Goal: Task Accomplishment & Management: Complete application form

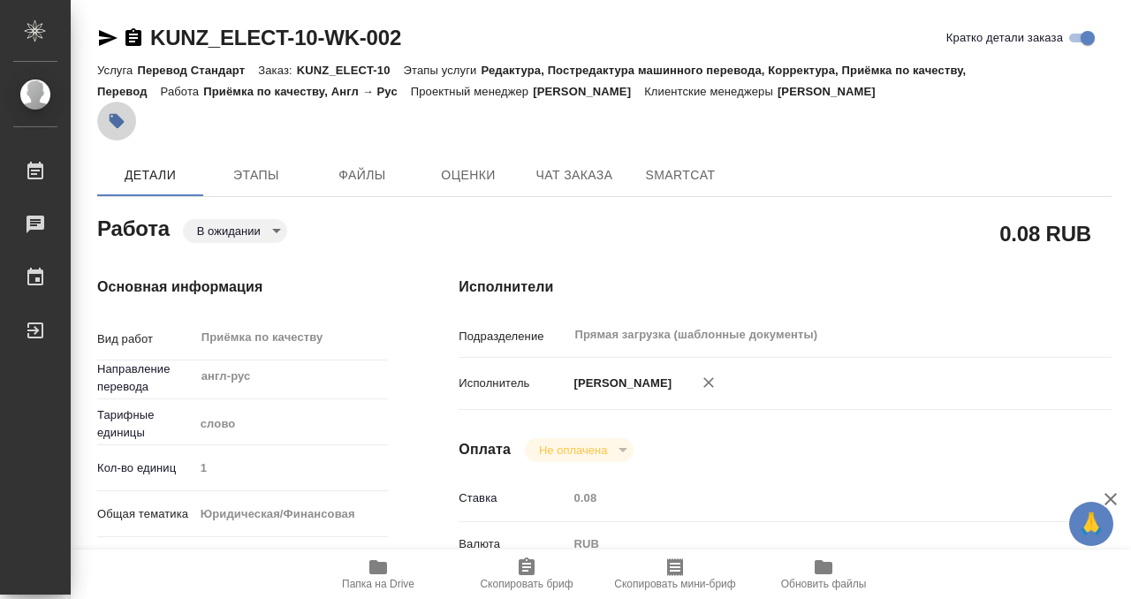
click at [117, 121] on icon "button" at bounding box center [117, 121] width 15 height 15
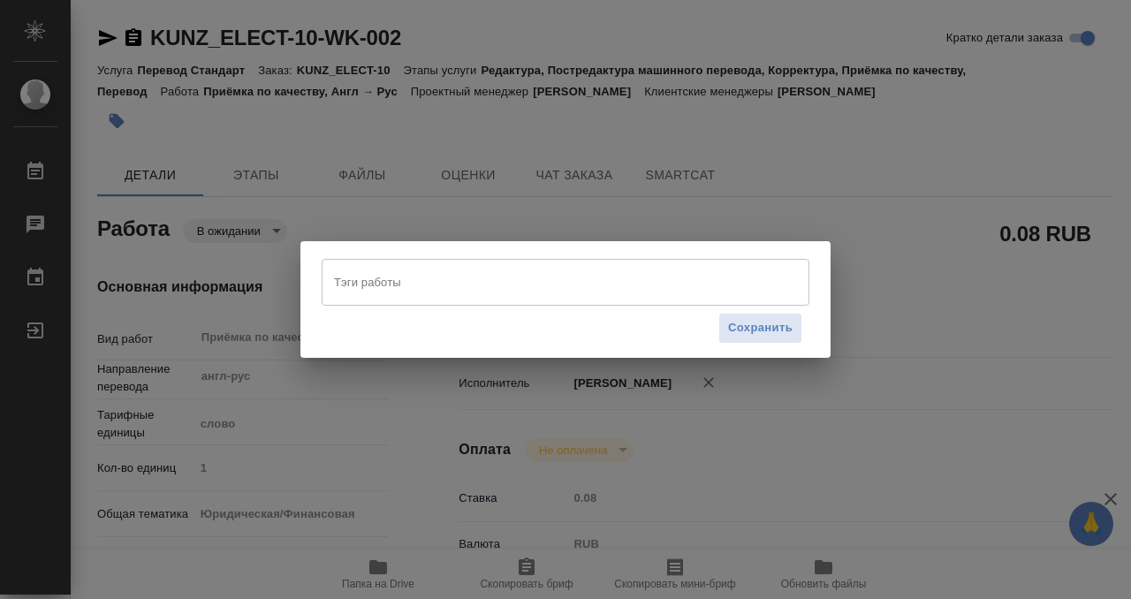
click at [624, 287] on input "Тэги работы" at bounding box center [549, 282] width 438 height 30
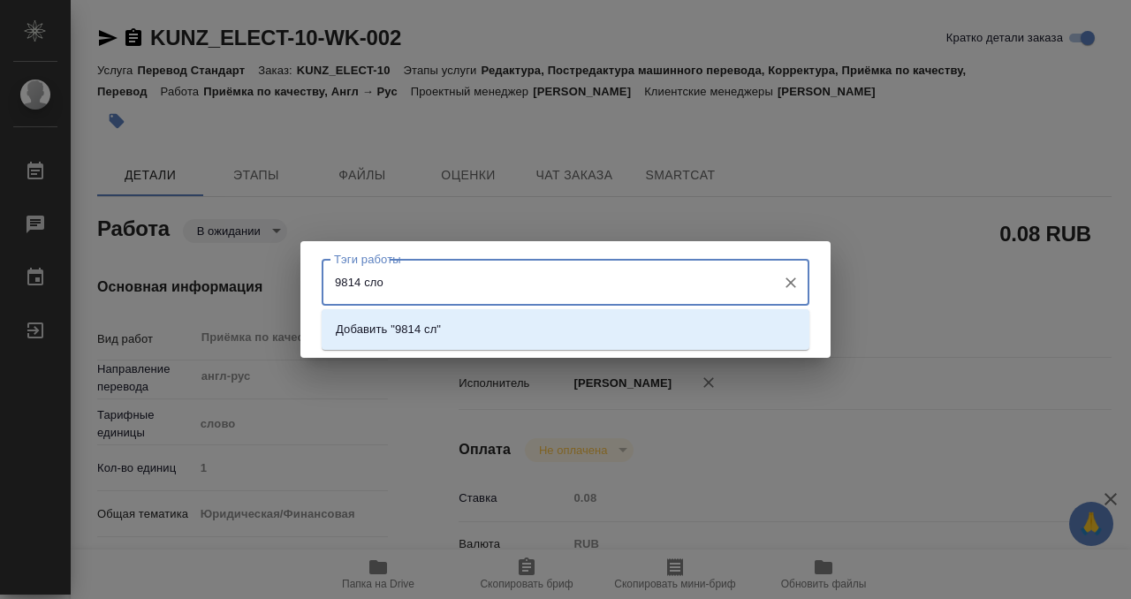
type input "9814 слов"
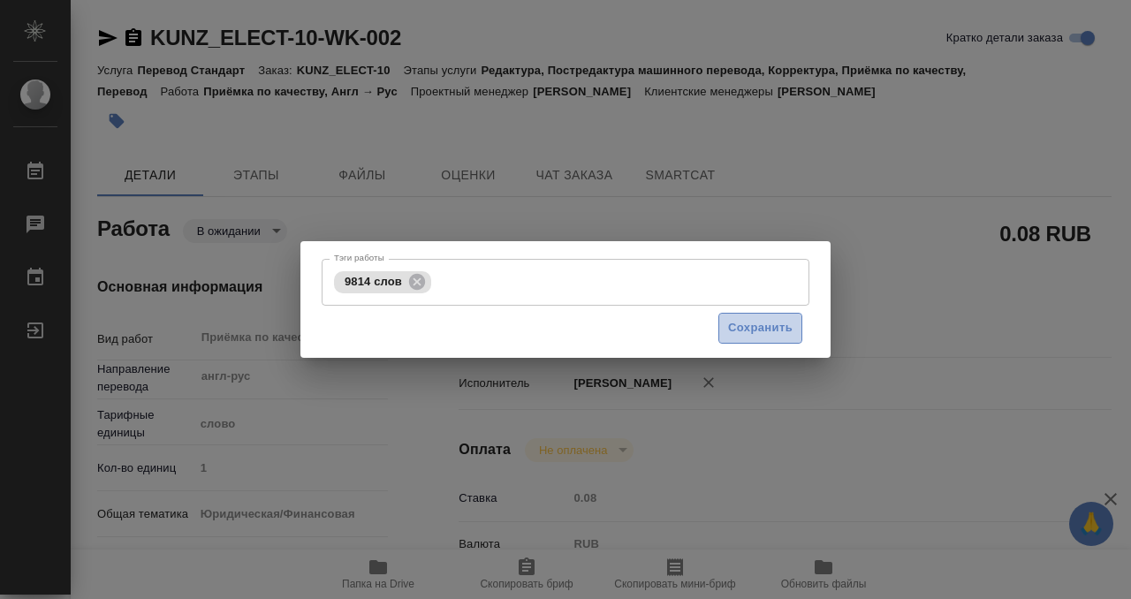
click at [793, 330] on button "Сохранить" at bounding box center [760, 328] width 84 height 31
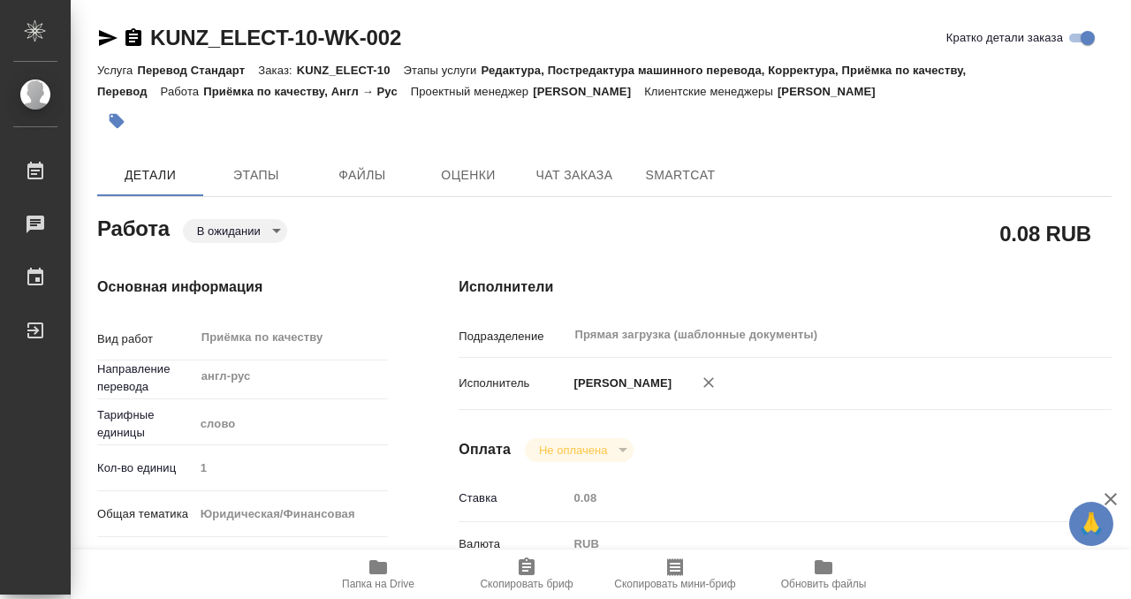
type input "pending"
type input "англ-рус"
type input "5a8b1489cc6b4906c91bfd90"
type input "1"
type input "yr-fn"
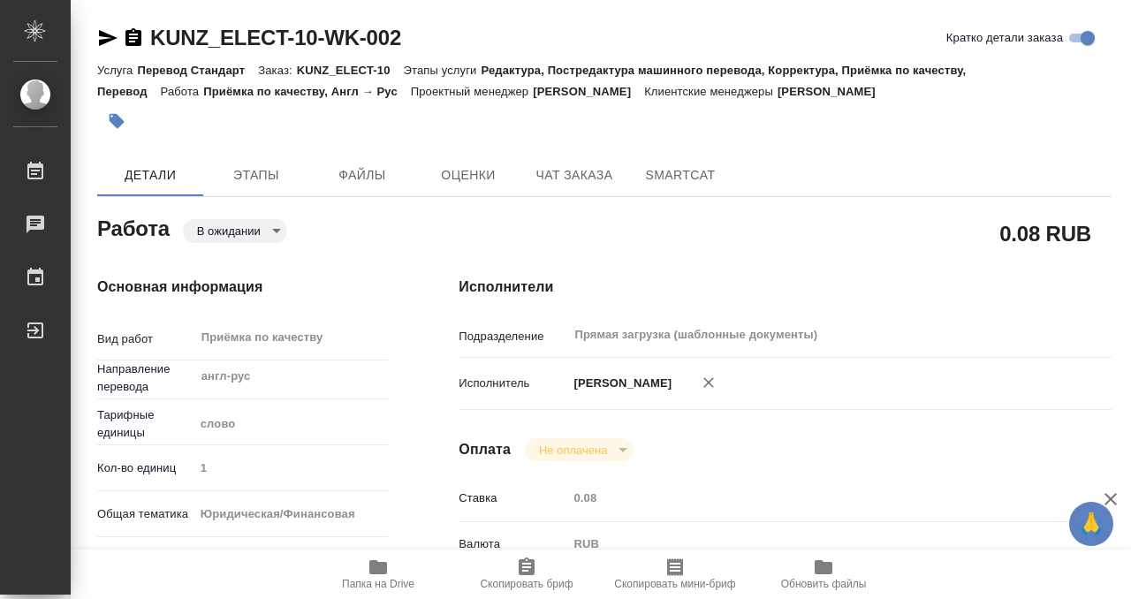
type input "5a8b8b956a9677013d343e73"
checkbox input "true"
type input "[DATE] 12:17"
type input "[DATE] 14:00"
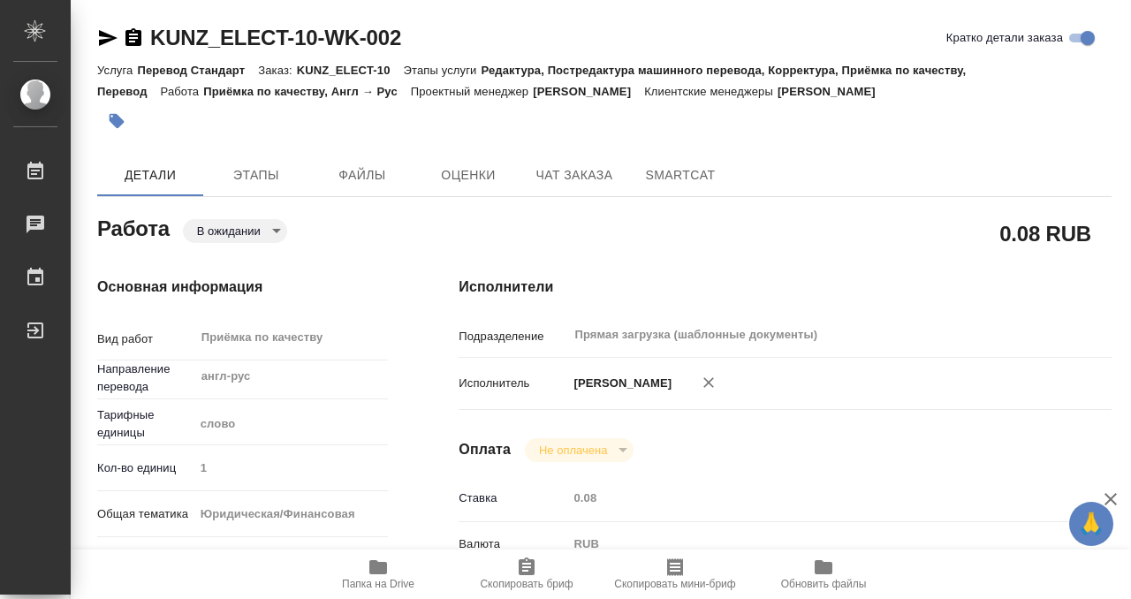
type input "Прямая загрузка (шаблонные документы)"
type input "notPayed"
type input "0.08"
type input "RUB"
type input "[PERSON_NAME]"
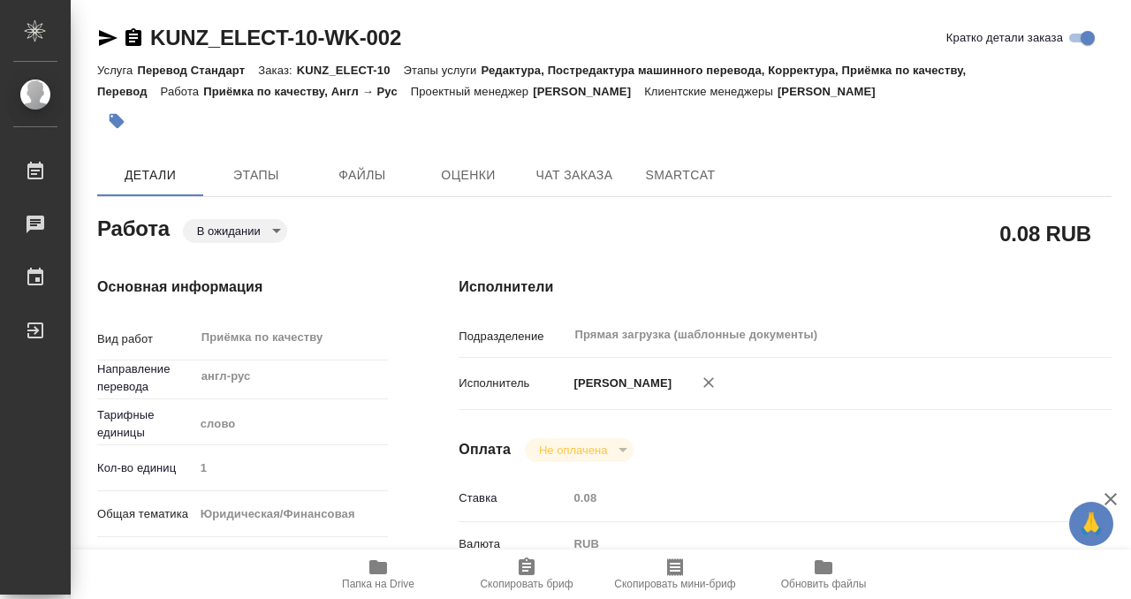
type input "KUNZ_ELECT-10"
type input "Перевод Стандарт"
type input "Редактура, Постредактура машинного перевода, Корректура, Приёмка по качеству, П…"
type input "[PERSON_NAME]"
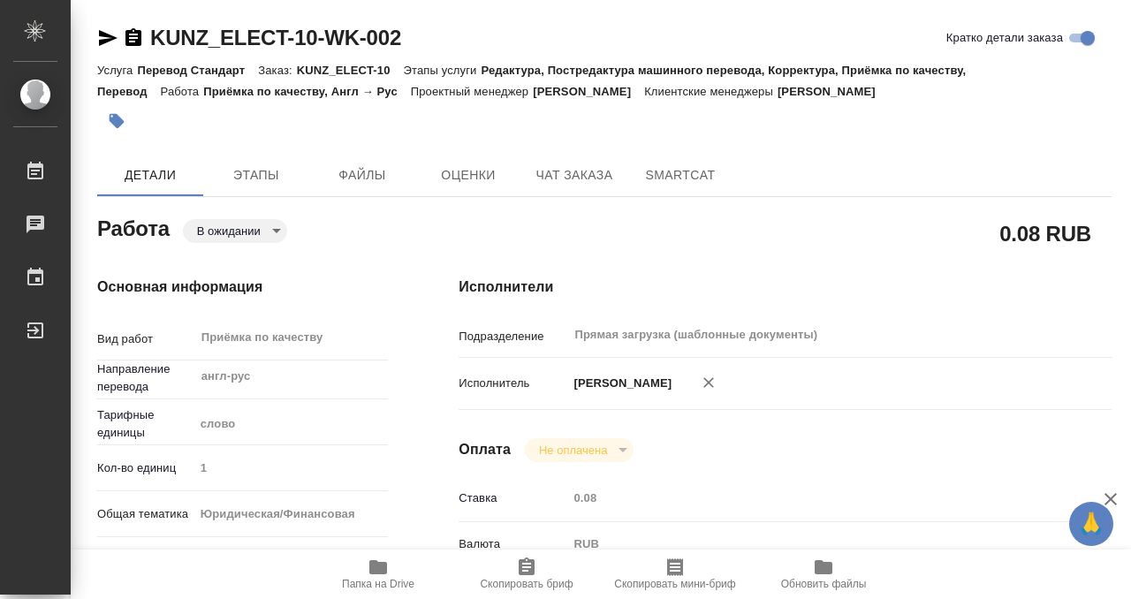
type input "/Clients/ООО «РУ Электроникс/Orders/KUNZ_ELECT-10"
click at [231, 226] on body "🙏 .cls-1 fill:#fff; AWATERA Kobzeva [PERSON_NAME] 0 Чаты График Выйти KUNZ_ELEC…" at bounding box center [565, 299] width 1131 height 599
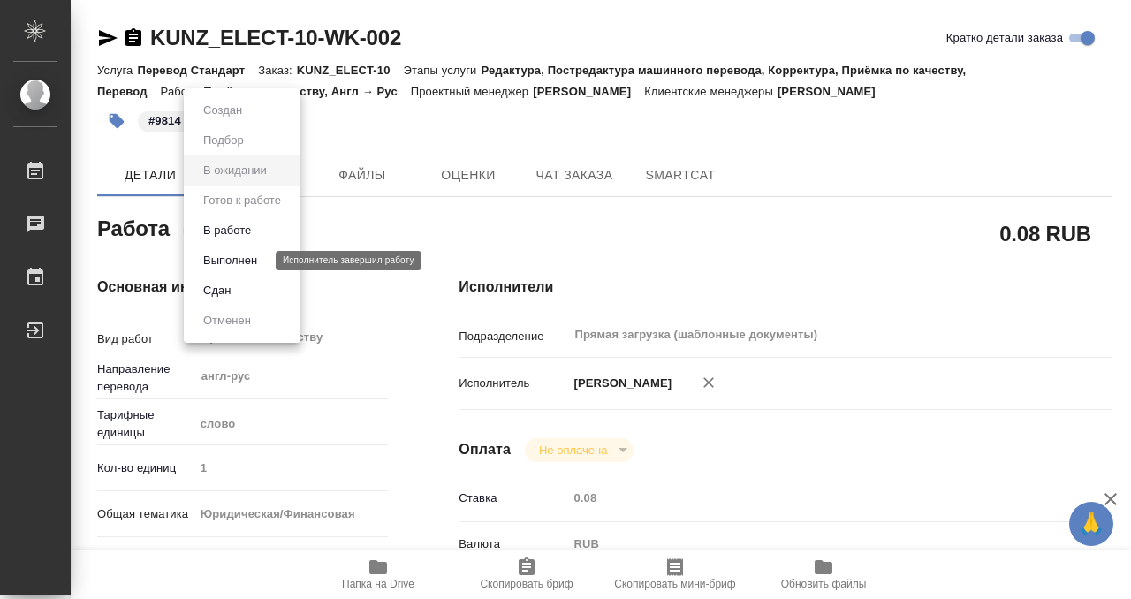
click at [242, 257] on button "Выполнен" at bounding box center [230, 260] width 64 height 19
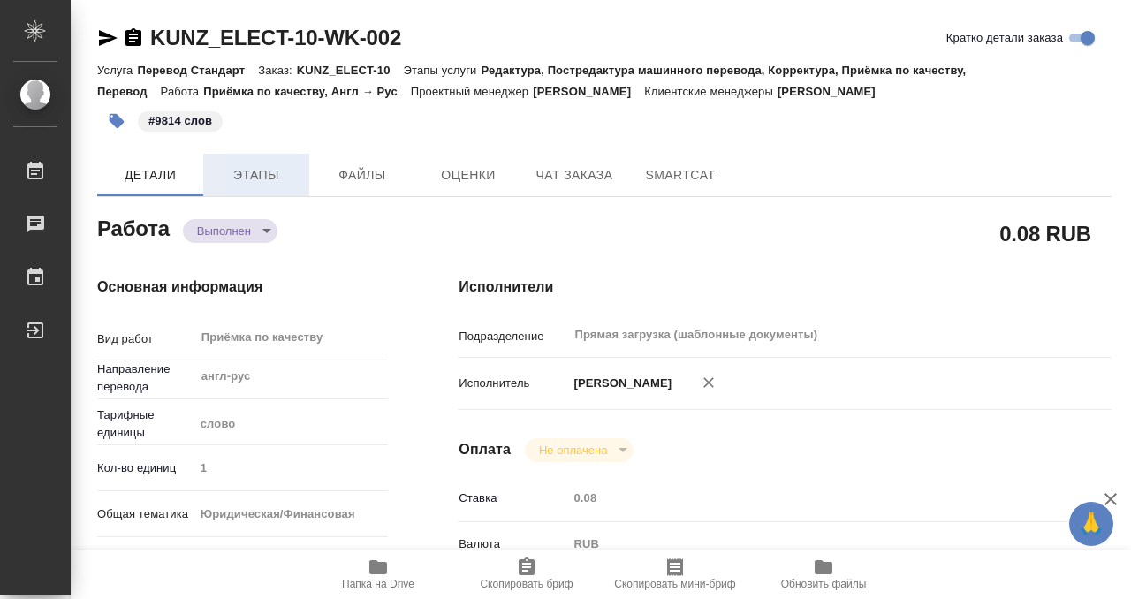
type textarea "x"
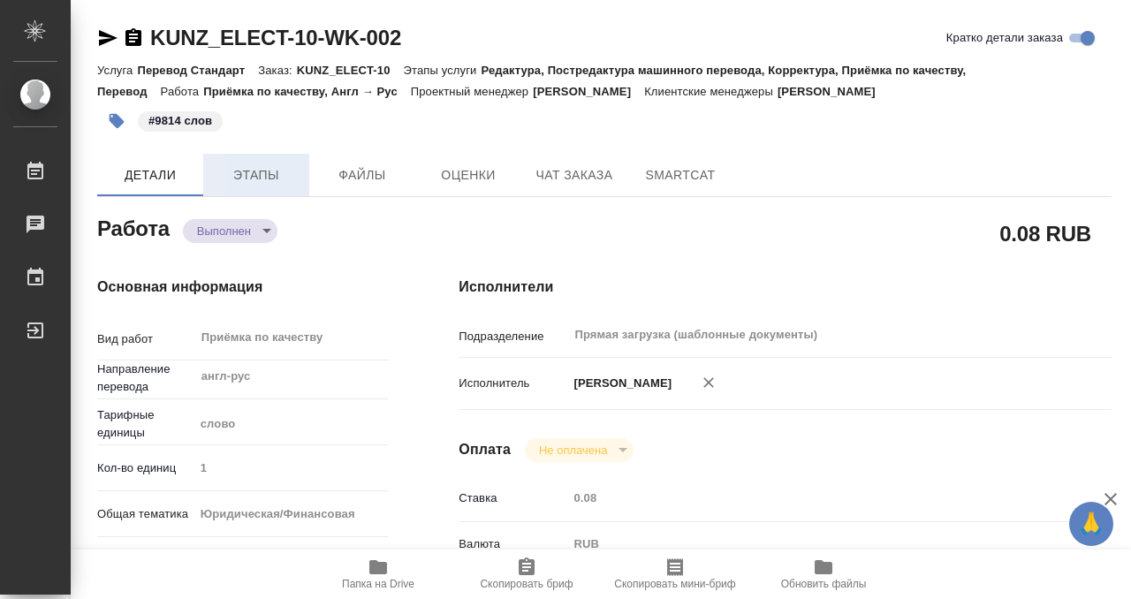
click at [237, 178] on span "Этапы" at bounding box center [256, 175] width 85 height 22
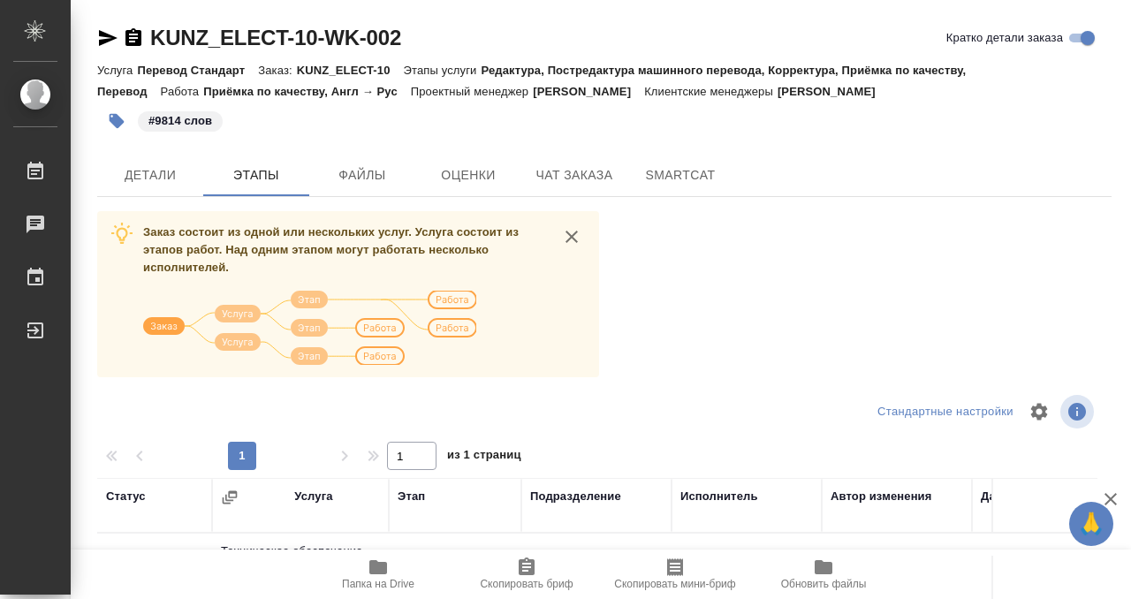
click at [130, 32] on icon "button" at bounding box center [133, 37] width 16 height 18
